Goal: Information Seeking & Learning: Learn about a topic

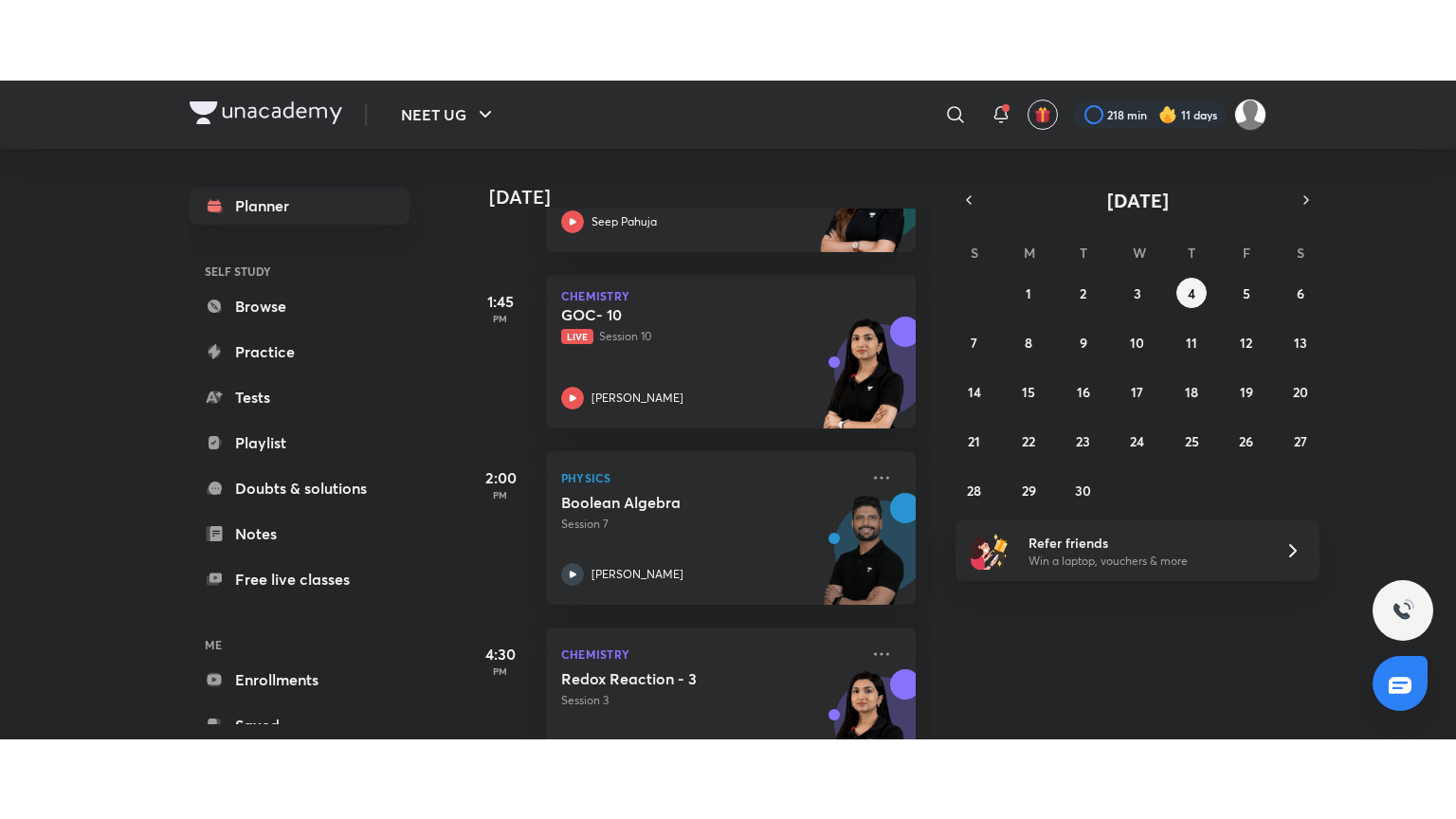
scroll to position [926, 0]
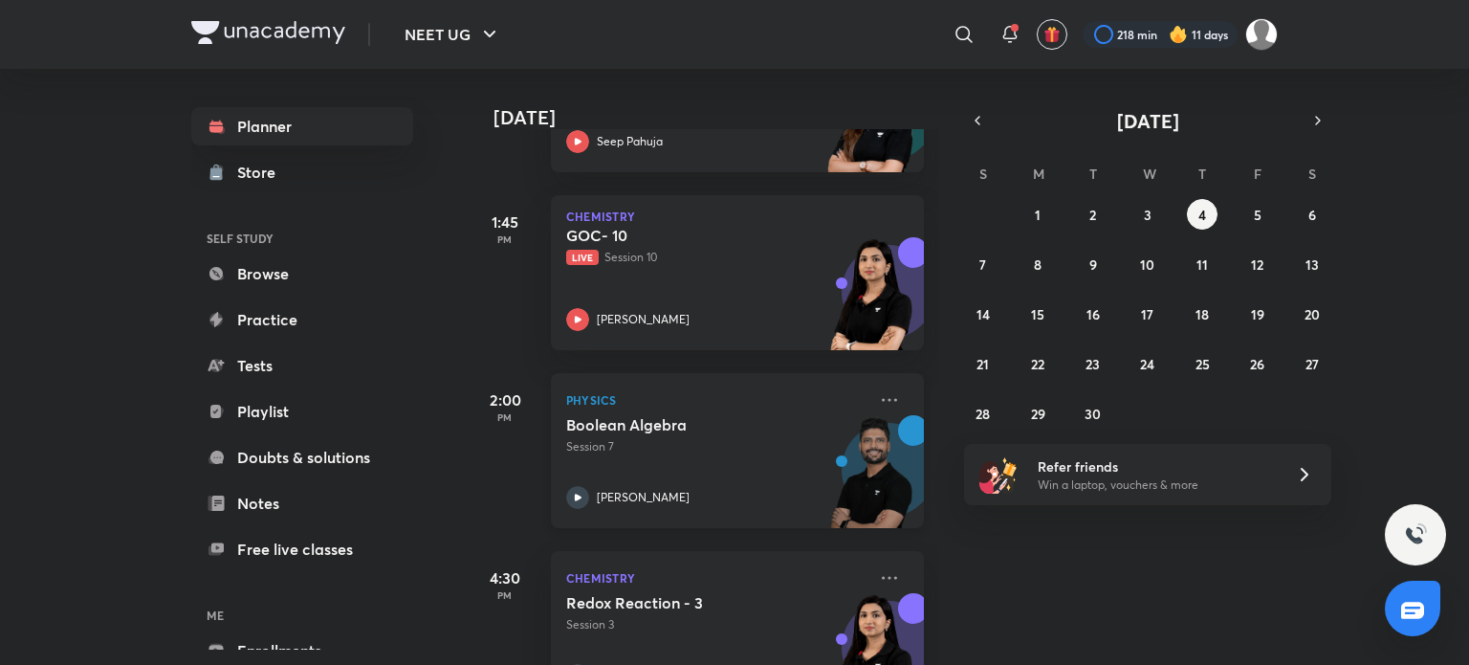
click at [700, 472] on div "Boolean Algebra Session 7 [PERSON_NAME]" at bounding box center [716, 462] width 300 height 94
